Goal: Task Accomplishment & Management: Manage account settings

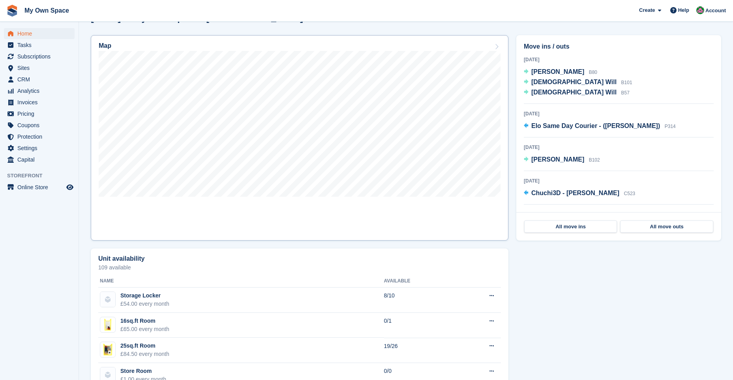
scroll to position [118, 0]
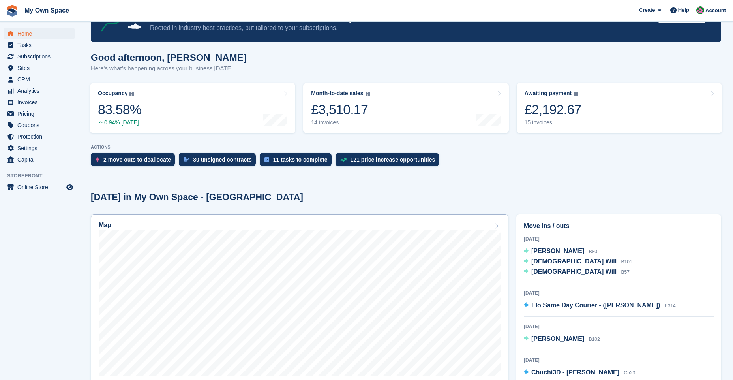
scroll to position [158, 0]
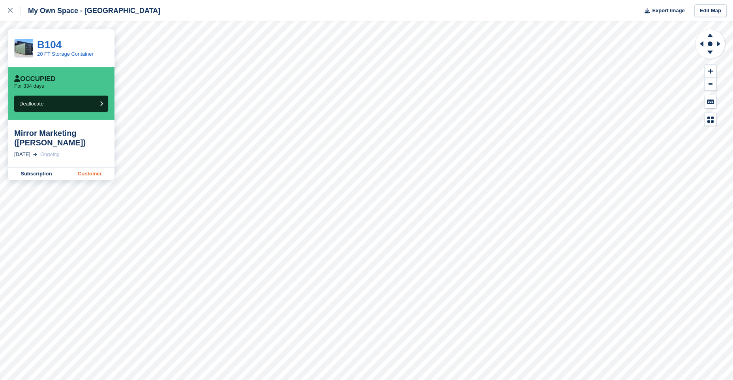
click at [83, 171] on link "Customer" at bounding box center [89, 173] width 49 height 13
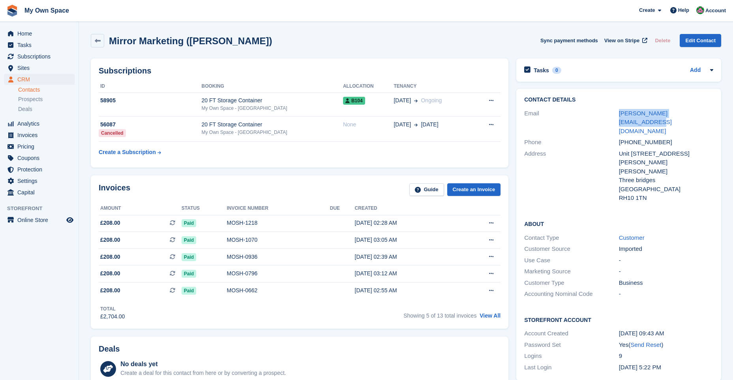
drag, startPoint x: 682, startPoint y: 113, endPoint x: 614, endPoint y: 114, distance: 67.9
click at [614, 114] on div "Email beth@mirrormarketing.co.uk" at bounding box center [618, 122] width 189 height 29
drag, startPoint x: 614, startPoint y: 114, endPoint x: 585, endPoint y: 73, distance: 50.7
click at [585, 73] on div "Tasks 0 Add" at bounding box center [618, 70] width 189 height 11
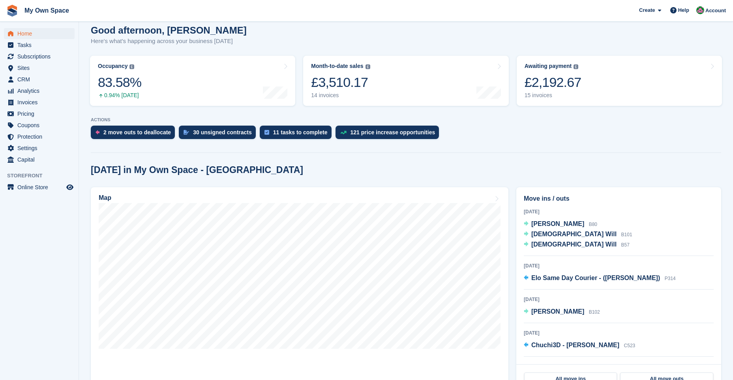
scroll to position [79, 0]
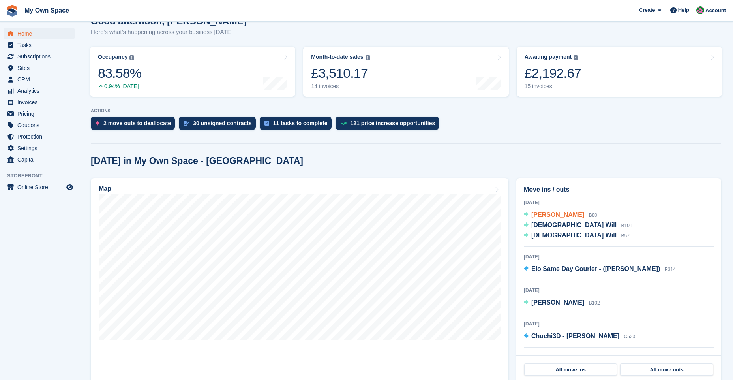
click at [557, 216] on span "[PERSON_NAME]" at bounding box center [557, 214] width 53 height 7
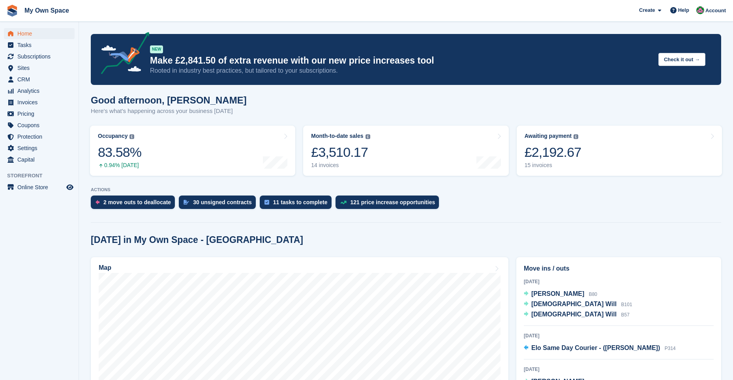
scroll to position [79, 0]
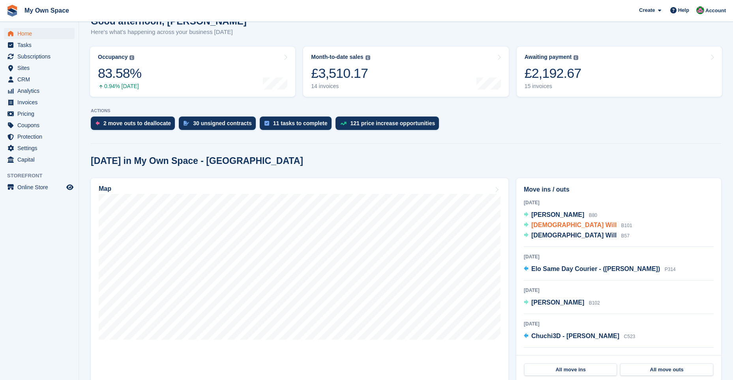
click at [554, 225] on span "[DEMOGRAPHIC_DATA] Will" at bounding box center [573, 224] width 85 height 7
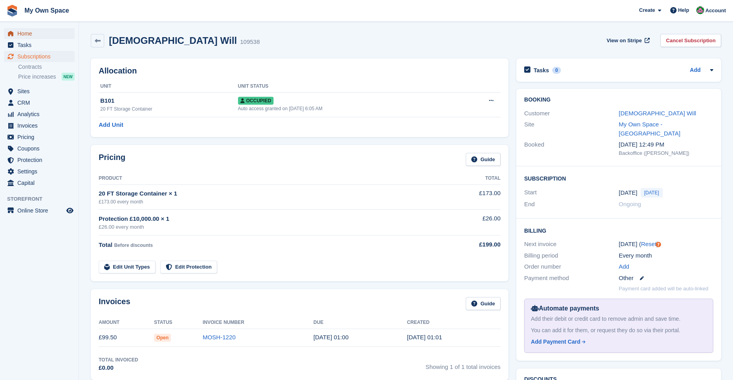
click at [31, 32] on span "Home" at bounding box center [40, 33] width 47 height 11
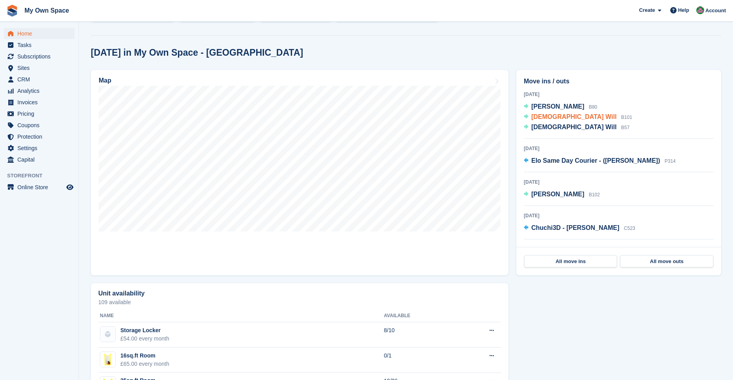
scroll to position [187, 0]
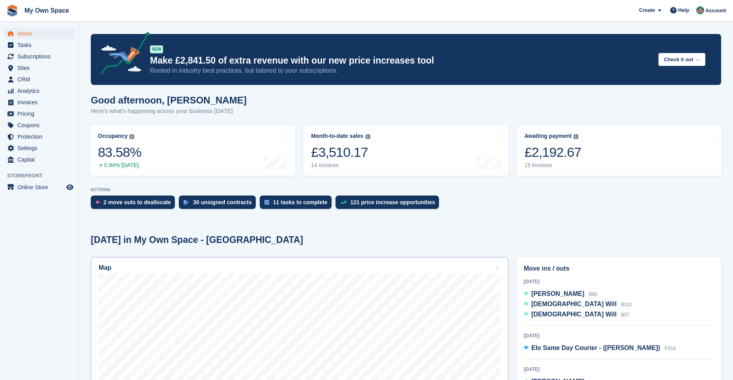
scroll to position [197, 0]
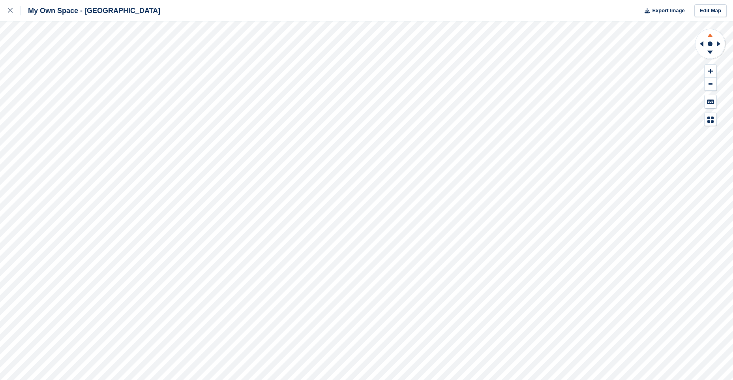
click at [709, 33] on icon at bounding box center [710, 34] width 21 height 10
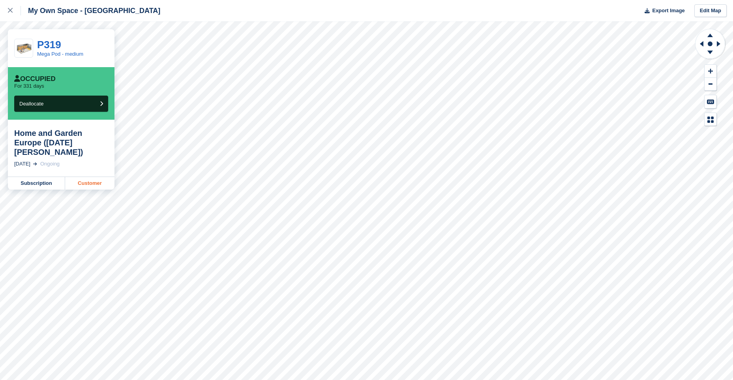
click at [88, 177] on link "Customer" at bounding box center [89, 183] width 49 height 13
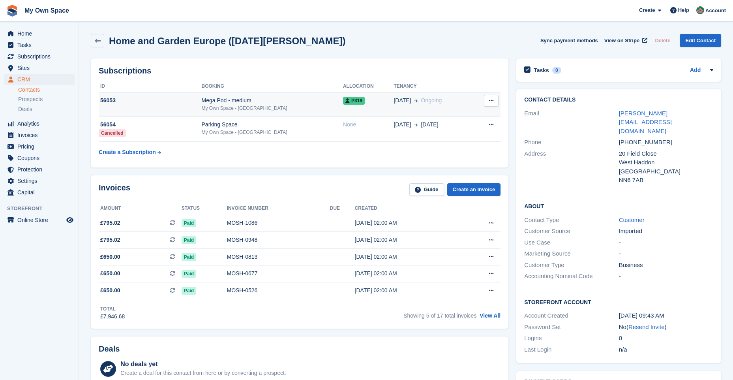
click at [489, 99] on icon at bounding box center [491, 100] width 4 height 5
click at [460, 118] on p "Cancel subscription" at bounding box center [460, 116] width 69 height 10
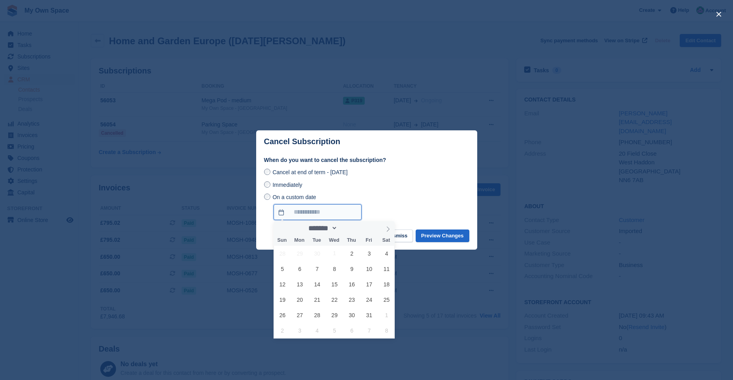
click at [279, 213] on input "On a custom date" at bounding box center [317, 212] width 88 height 16
click at [332, 318] on span "29" at bounding box center [334, 314] width 15 height 15
type input "**********"
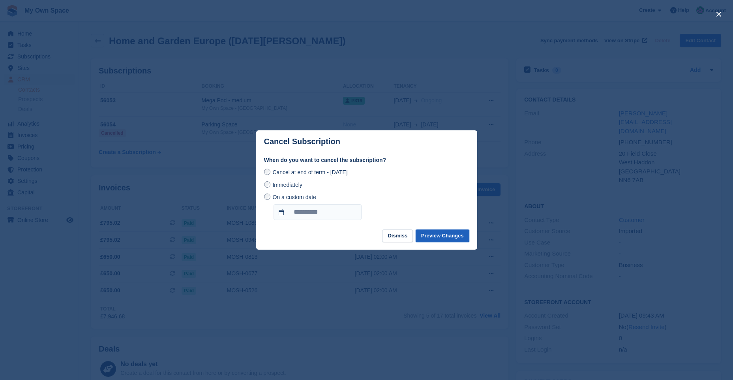
click at [436, 238] on button "Preview Changes" at bounding box center [443, 235] width 54 height 13
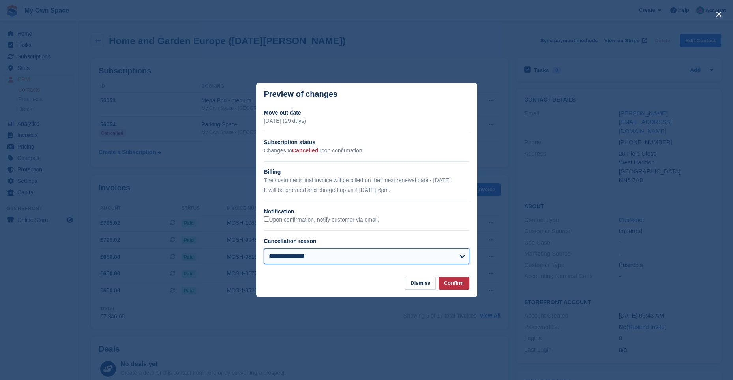
click at [464, 256] on select "**********" at bounding box center [366, 256] width 205 height 16
select select "**********"
click at [264, 249] on select "**********" at bounding box center [366, 256] width 205 height 16
click at [450, 286] on button "Confirm" at bounding box center [453, 283] width 31 height 13
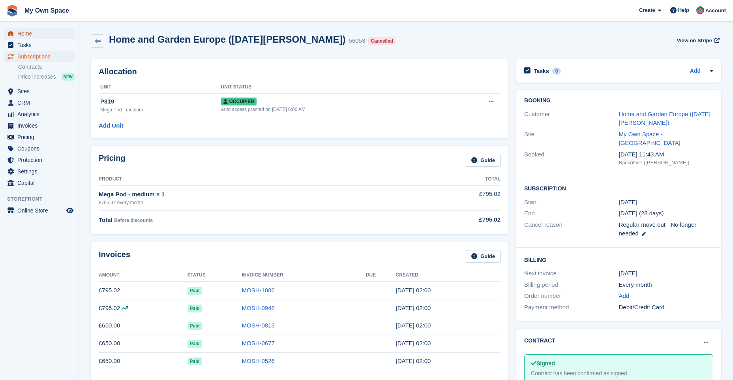
click at [32, 34] on span "Home" at bounding box center [40, 33] width 47 height 11
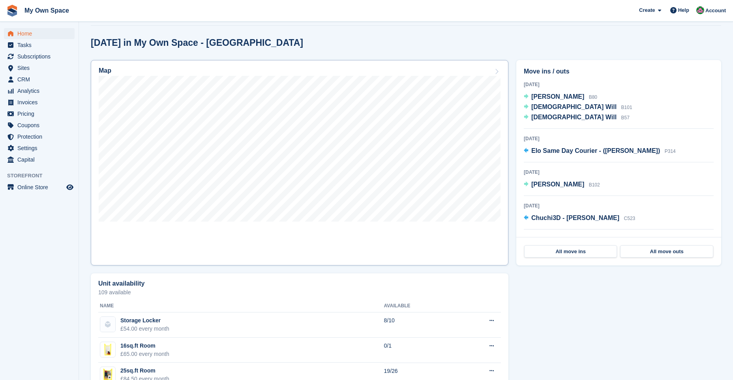
scroll to position [197, 0]
